Goal: Task Accomplishment & Management: Use online tool/utility

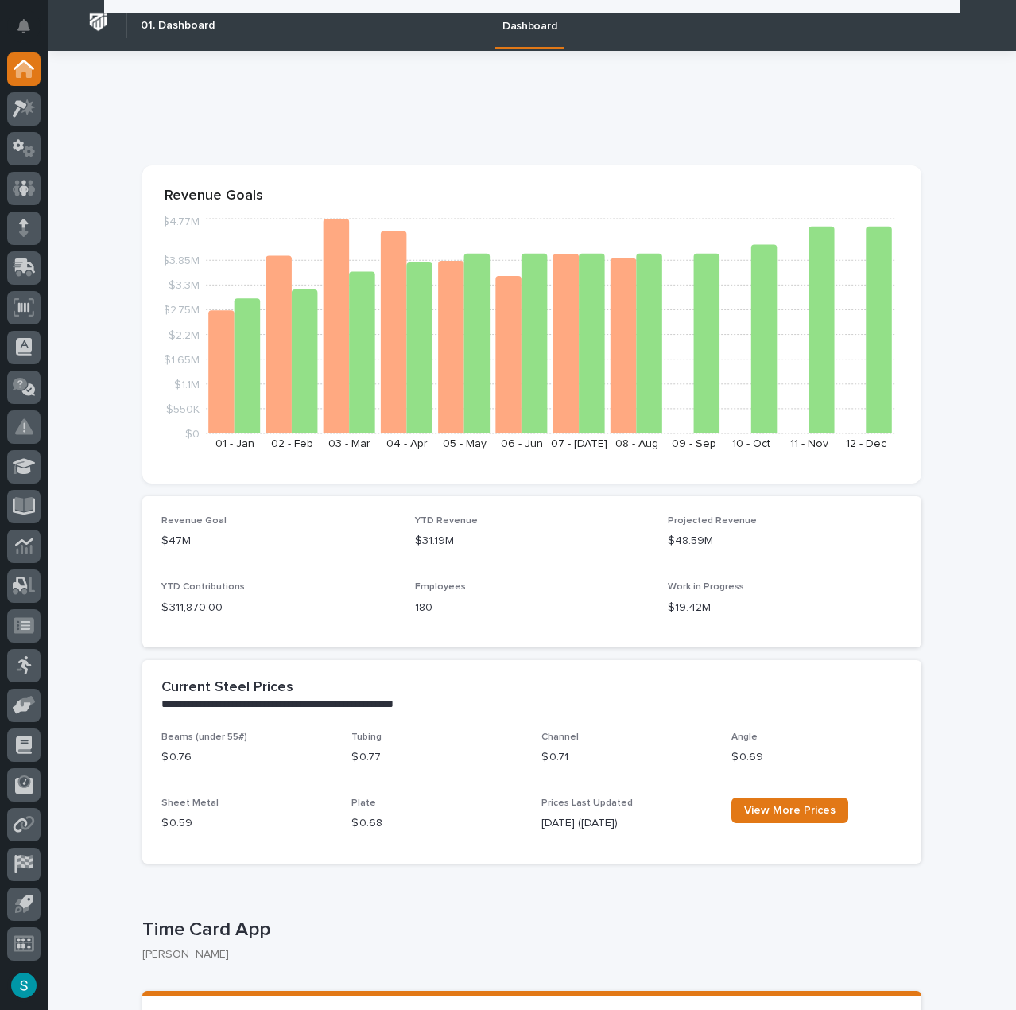
scroll to position [318, 0]
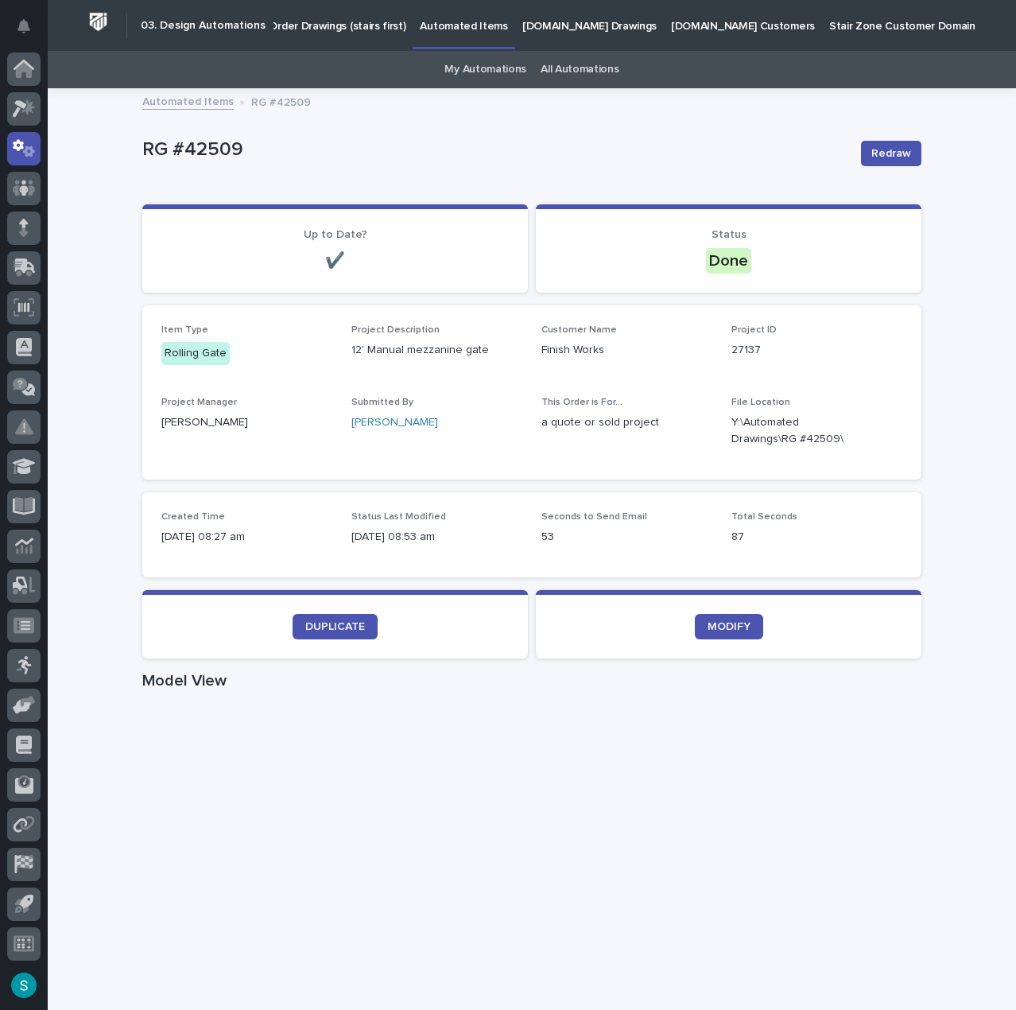
click at [448, 66] on link "My Automations" at bounding box center [486, 69] width 82 height 37
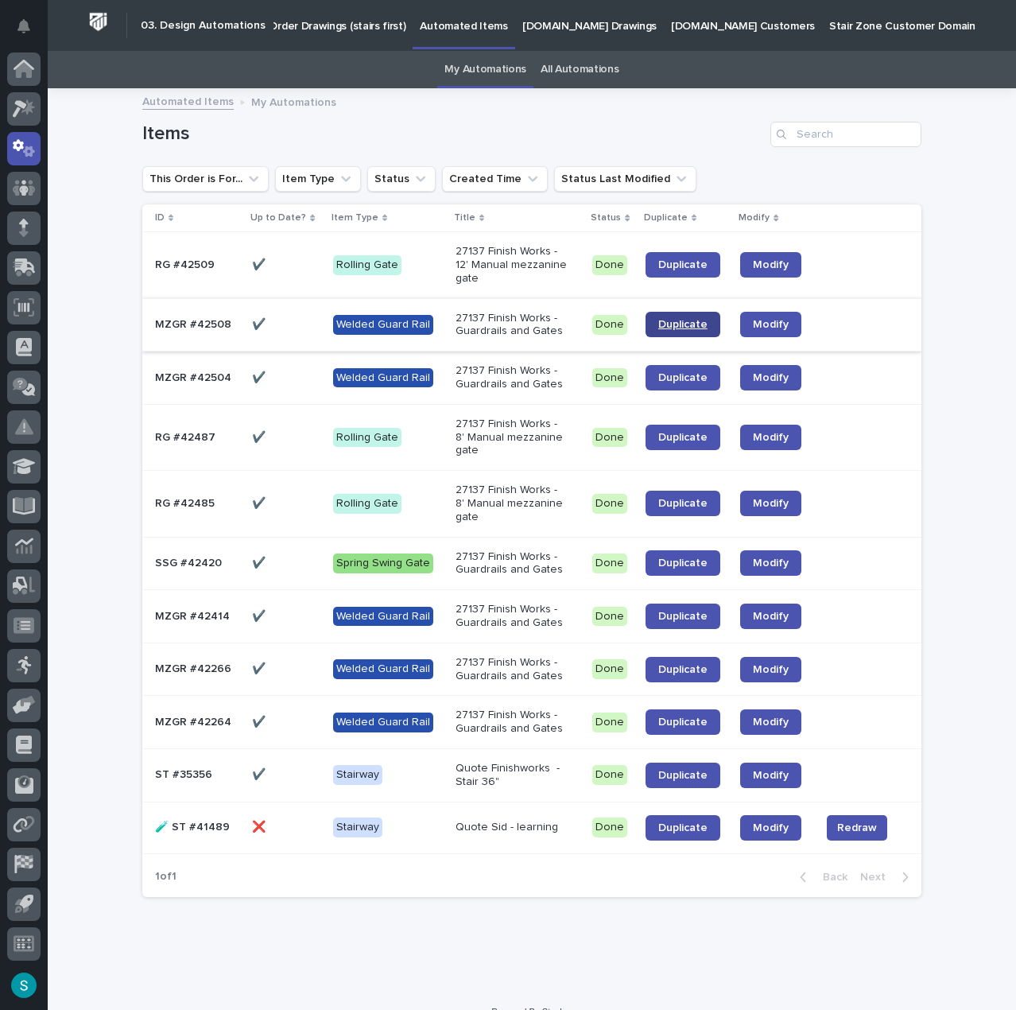
click at [684, 332] on link "Duplicate" at bounding box center [683, 324] width 75 height 25
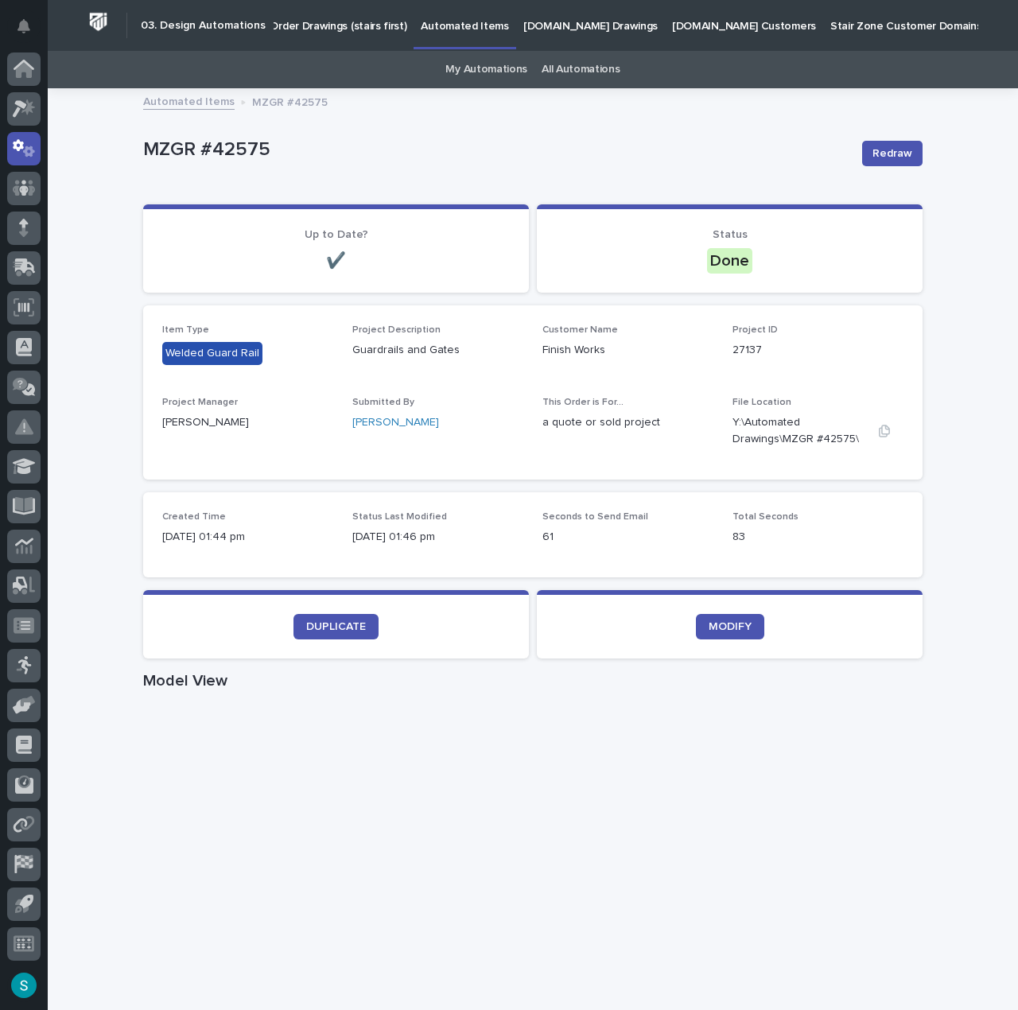
click at [821, 437] on p "Y:\Automated Drawings\MZGR #42575\" at bounding box center [798, 430] width 133 height 33
click at [879, 432] on icon "button" at bounding box center [884, 431] width 11 height 12
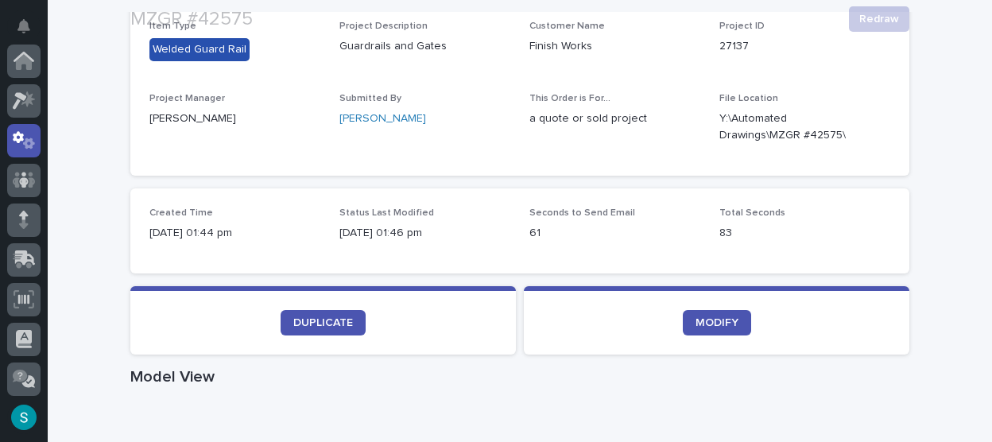
scroll to position [318, 0]
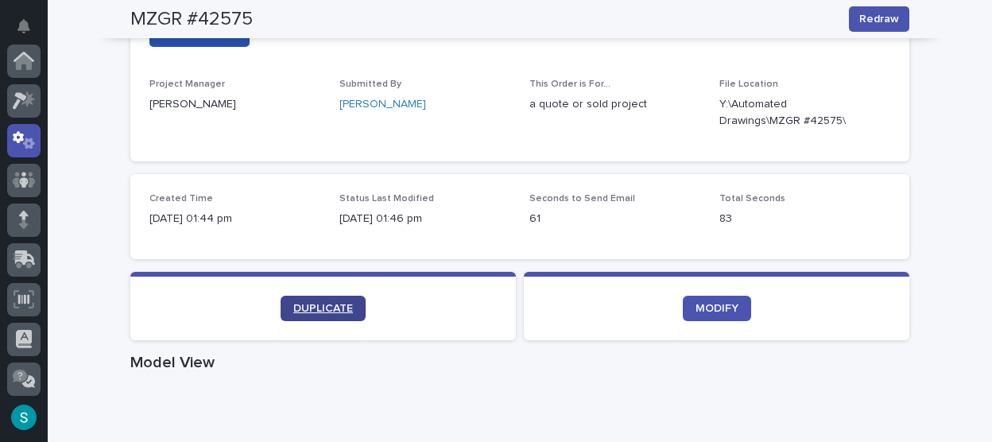
click at [316, 308] on span "DUPLICATE" at bounding box center [323, 308] width 60 height 11
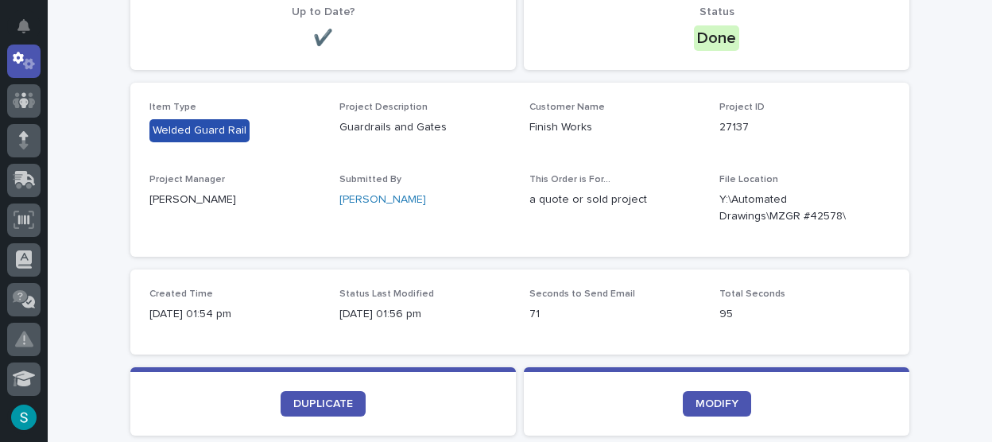
scroll to position [239, 0]
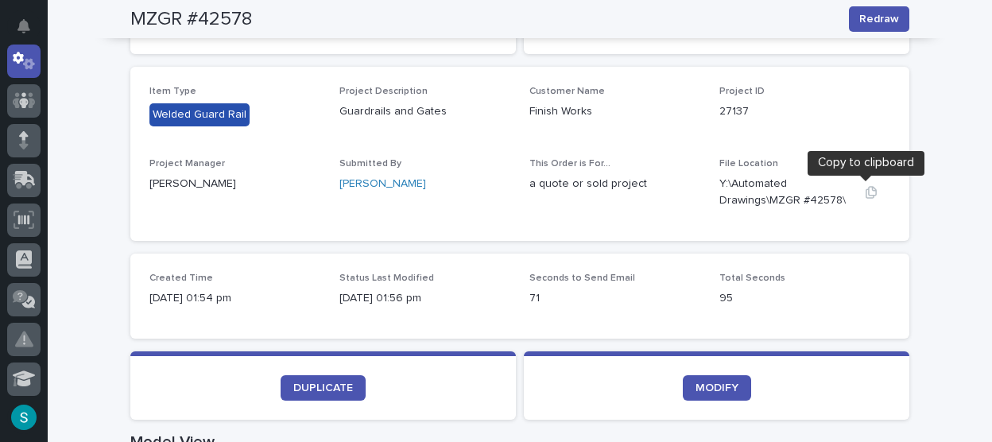
click at [866, 191] on icon "button" at bounding box center [871, 192] width 11 height 12
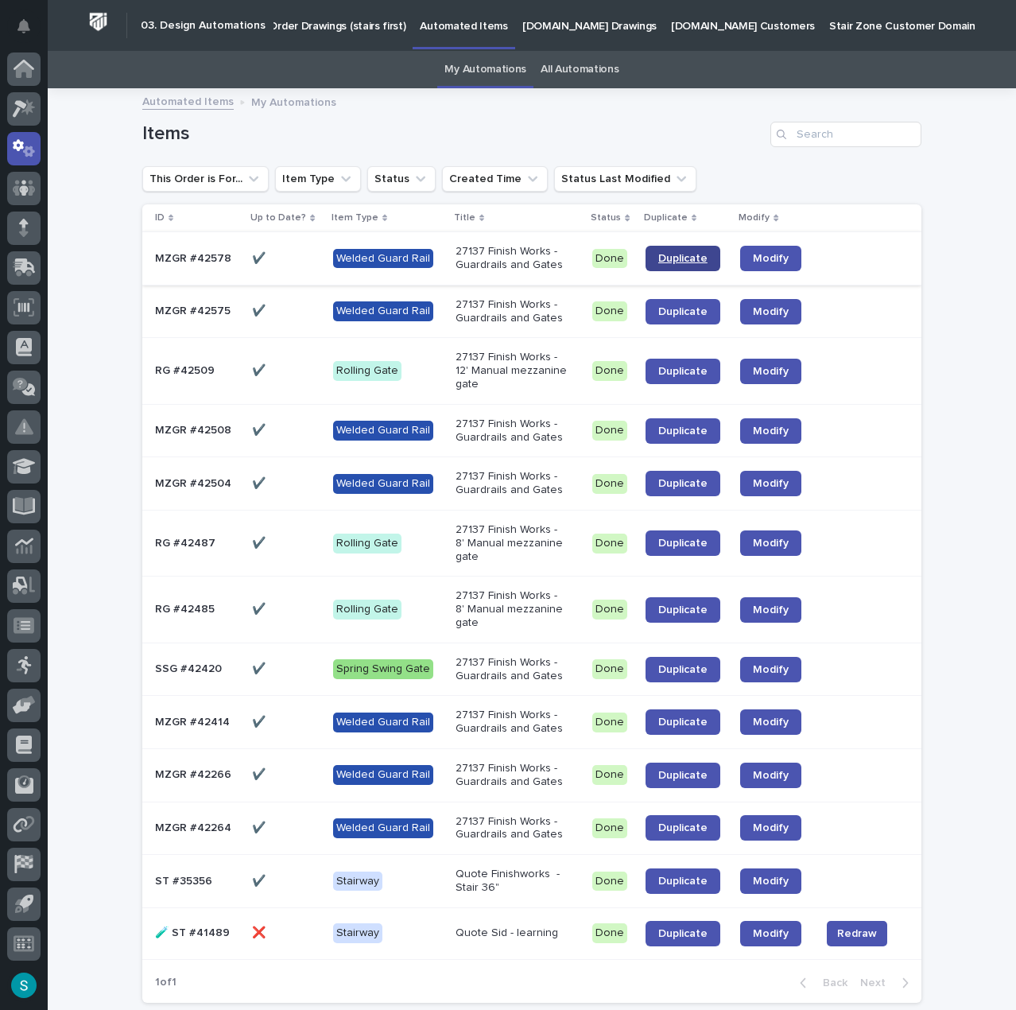
click at [682, 257] on span "Duplicate" at bounding box center [682, 258] width 49 height 11
